Goal: Transaction & Acquisition: Purchase product/service

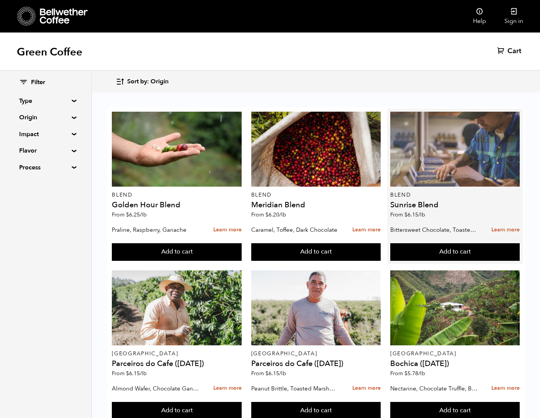
click at [478, 152] on div at bounding box center [455, 149] width 130 height 75
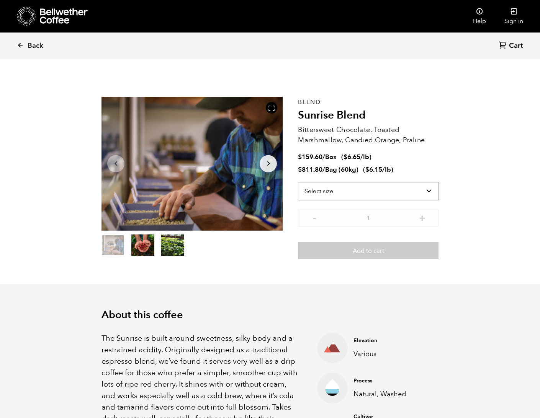
scroll to position [333, 328]
click at [429, 193] on select "Select size Bag (60kg) (132 lbs) Box (24 lbs)" at bounding box center [368, 191] width 140 height 18
select select "box"
click at [298, 182] on select "Select size Bag (60kg) (132 lbs) Box (24 lbs)" at bounding box center [368, 191] width 140 height 18
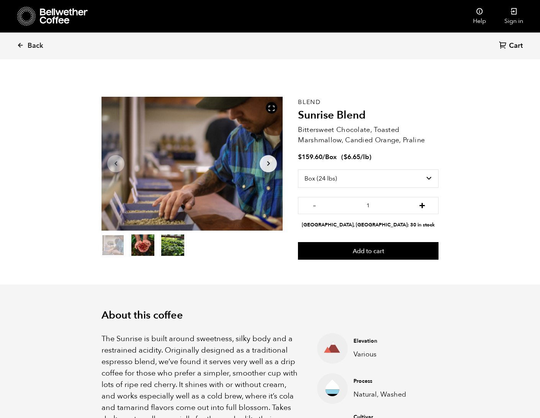
click at [423, 207] on button "+" at bounding box center [422, 205] width 10 height 8
type input "2"
click at [341, 245] on button "Add to cart" at bounding box center [368, 251] width 140 height 18
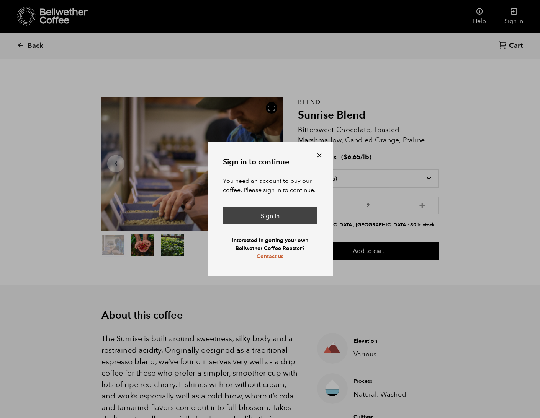
click at [252, 215] on link "Sign in" at bounding box center [270, 216] width 95 height 18
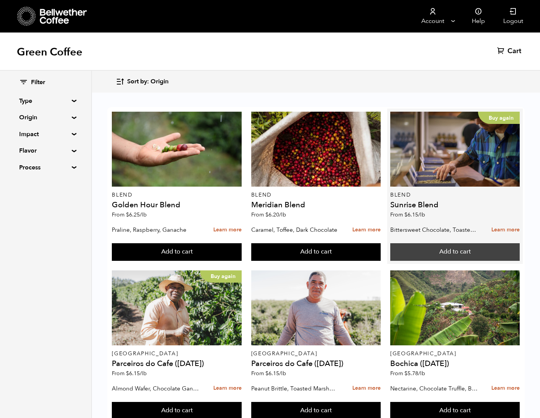
click at [448, 258] on button "Add to cart" at bounding box center [455, 252] width 130 height 18
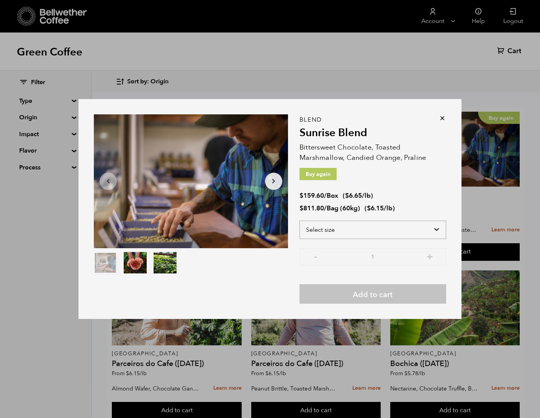
click at [439, 229] on select "Select size Bag (60kg) (132 lbs) Box (24 lbs)" at bounding box center [372, 230] width 147 height 18
select select "box"
click at [299, 221] on select "Select size Bag (60kg) (132 lbs) Box (24 lbs)" at bounding box center [372, 230] width 147 height 18
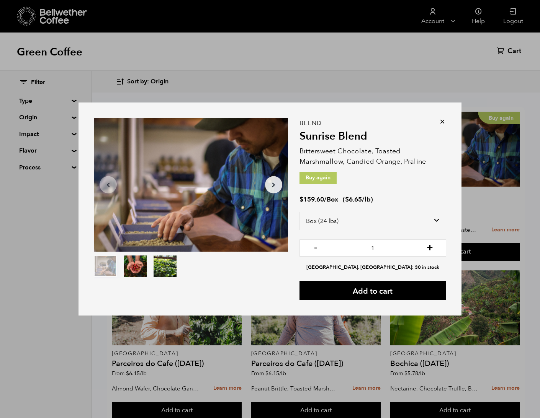
drag, startPoint x: 431, startPoint y: 248, endPoint x: 429, endPoint y: 251, distance: 4.1
click at [430, 249] on button "+" at bounding box center [430, 247] width 10 height 8
type input "2"
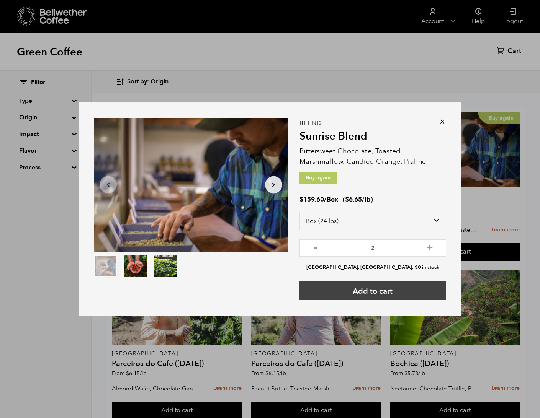
click at [423, 288] on button "Add to cart" at bounding box center [372, 291] width 147 height 20
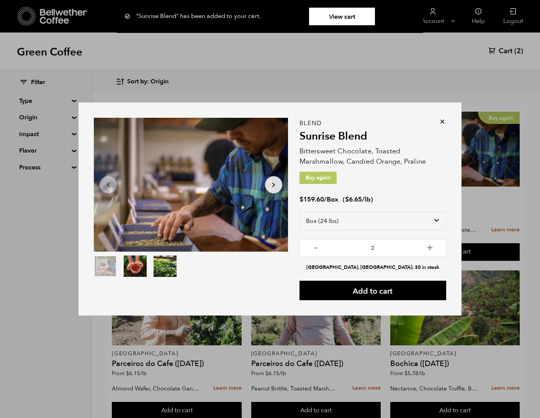
click at [441, 121] on icon at bounding box center [442, 122] width 8 height 8
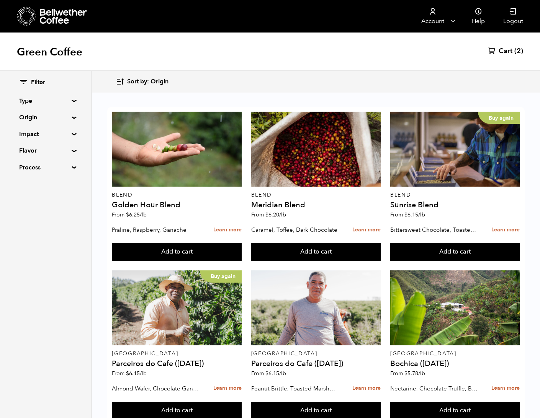
scroll to position [366, 0]
click at [54, 117] on summary "Origin" at bounding box center [45, 117] width 53 height 9
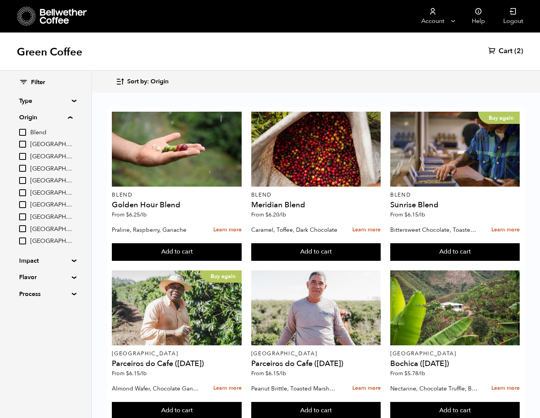
click at [43, 143] on span "Brazil" at bounding box center [51, 144] width 42 height 8
click at [0, 0] on input "Brazil" at bounding box center [0, 0] width 0 height 0
checkbox input "true"
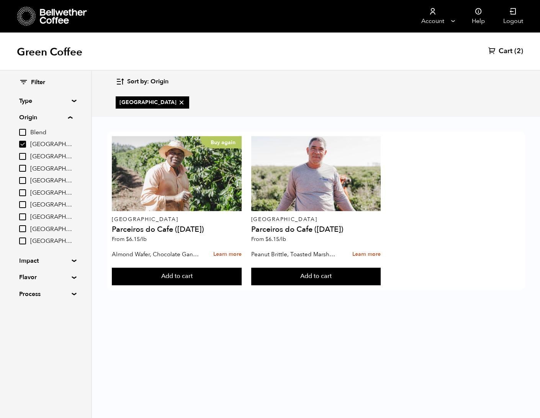
scroll to position [0, 0]
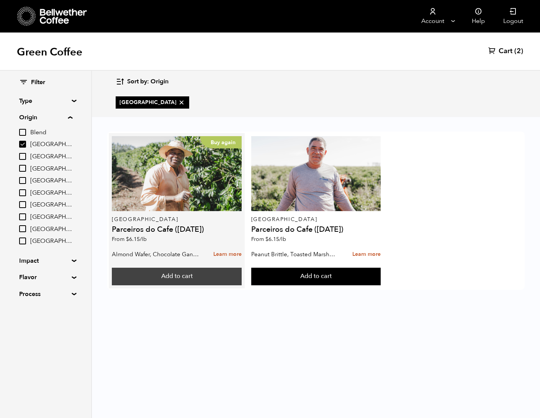
click at [183, 277] on button "Add to cart" at bounding box center [177, 277] width 130 height 18
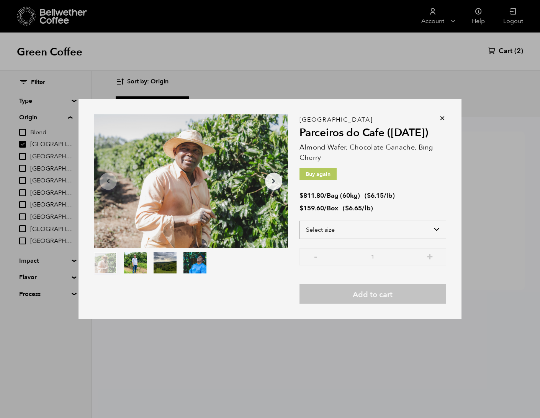
click at [437, 230] on select "Select size Bag (60kg) (132 lbs) Box (24 lbs)" at bounding box center [372, 230] width 147 height 18
select select "box"
click at [299, 221] on select "Select size Bag (60kg) (132 lbs) Box (24 lbs)" at bounding box center [372, 230] width 147 height 18
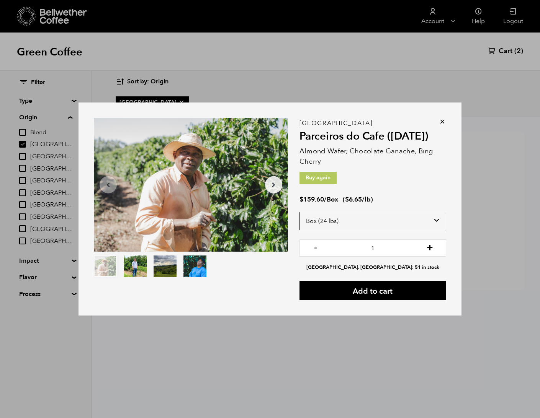
click at [433, 246] on button "+" at bounding box center [430, 247] width 10 height 8
type input "2"
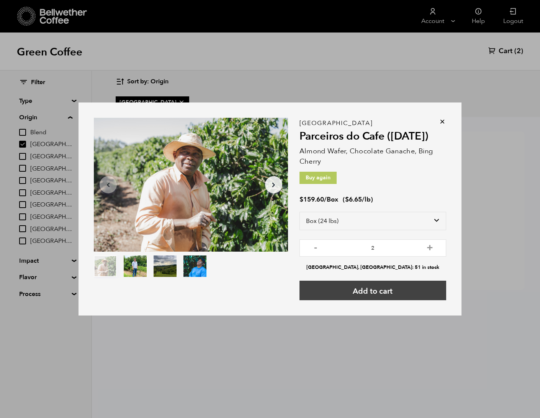
click at [373, 293] on button "Add to cart" at bounding box center [372, 291] width 147 height 20
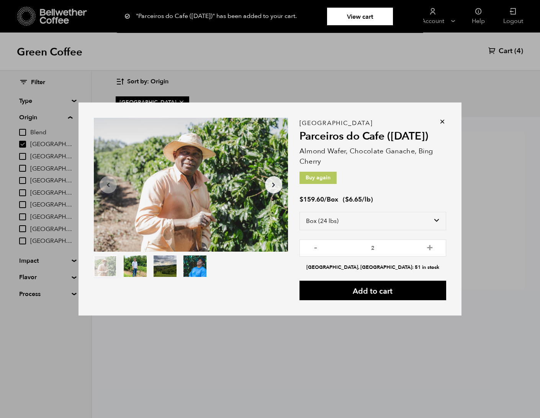
click at [444, 122] on icon at bounding box center [442, 122] width 8 height 8
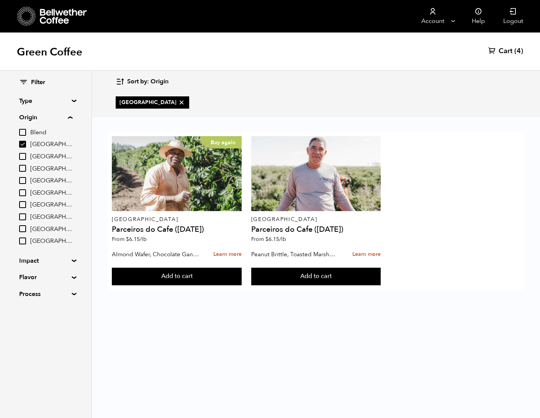
click at [511, 50] on span "Cart" at bounding box center [505, 51] width 14 height 9
click at [505, 51] on span "Cart" at bounding box center [505, 51] width 14 height 9
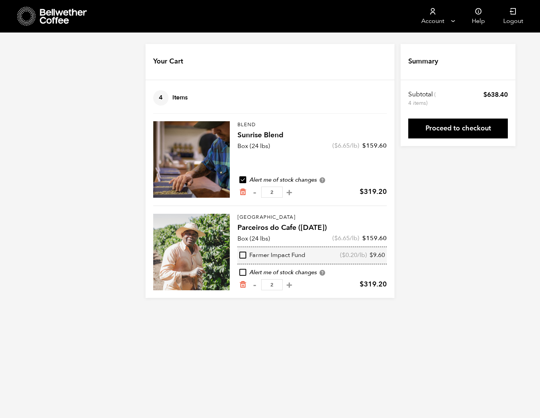
click at [467, 130] on link "Proceed to checkout" at bounding box center [458, 129] width 100 height 20
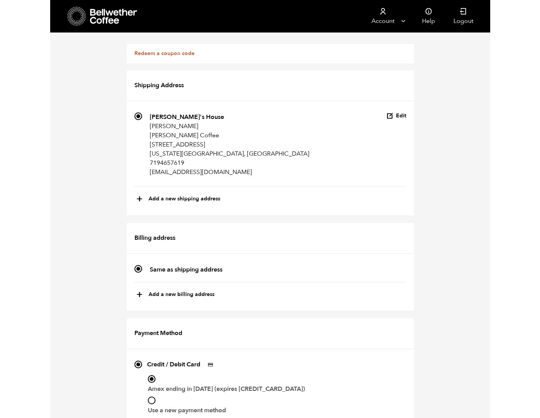
scroll to position [287, 0]
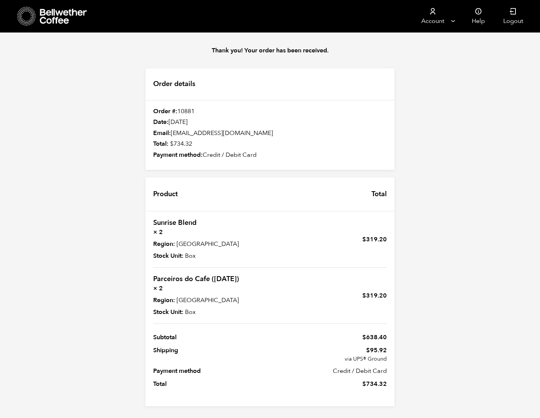
scroll to position [1, 0]
